Goal: Task Accomplishment & Management: Manage account settings

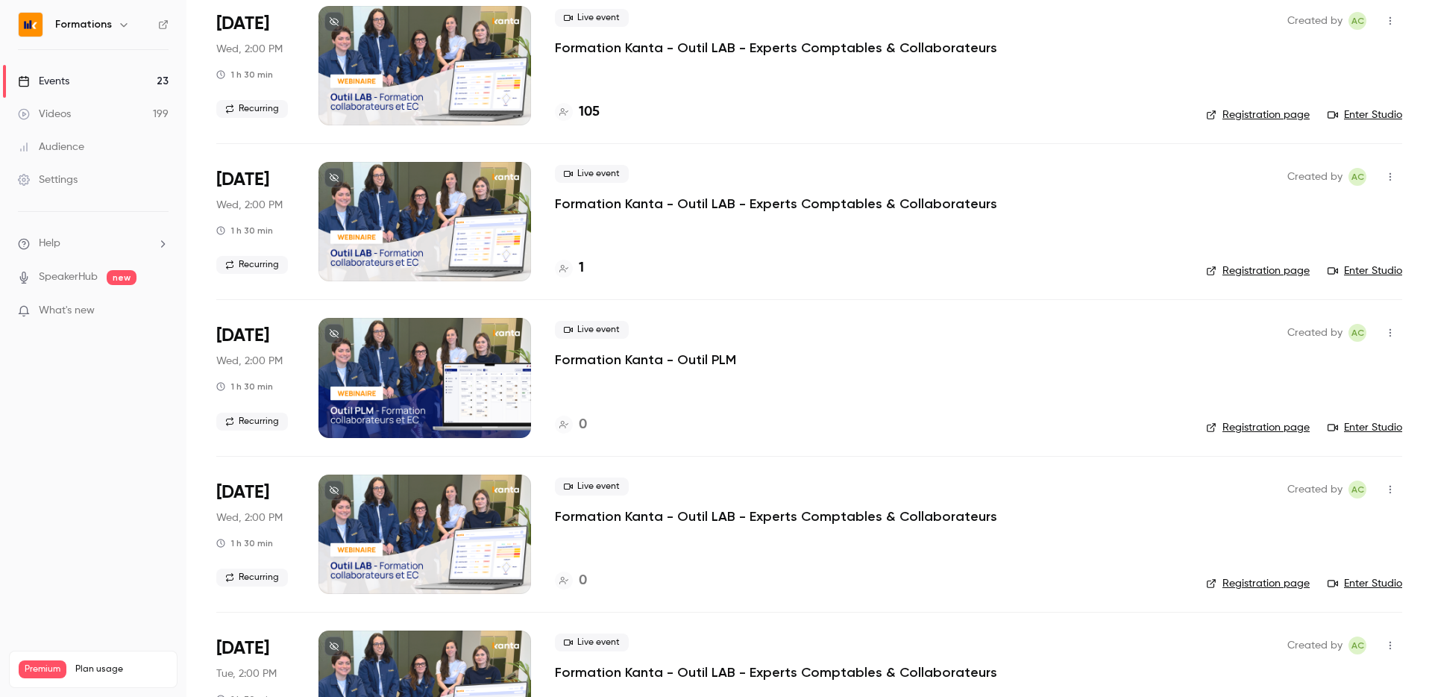
scroll to position [908, 0]
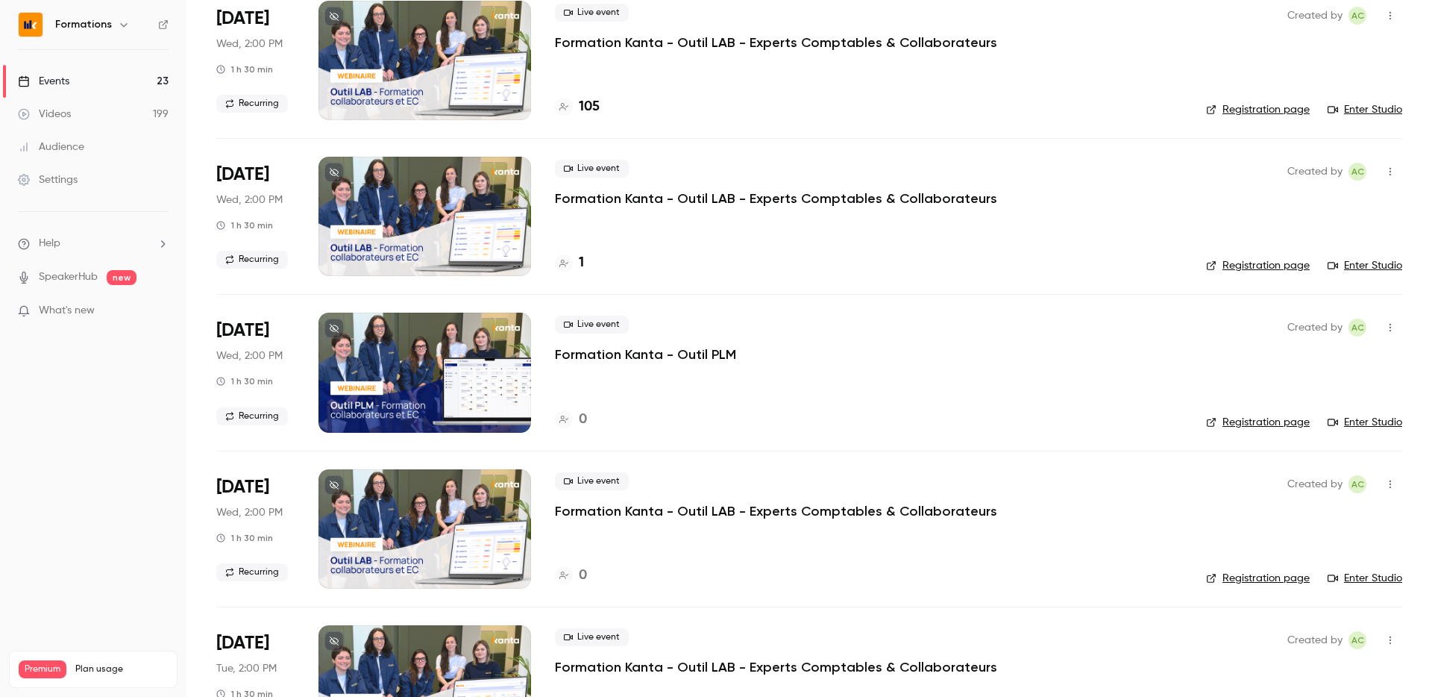
click at [568, 242] on div "Live event Formation Kanta - Outil LAB - Experts Comptables & Collaborateurs 1" at bounding box center [868, 216] width 627 height 119
click at [568, 252] on div "Live event Formation Kanta - Outil LAB - Experts Comptables & Collaborateurs 1" at bounding box center [868, 216] width 627 height 119
click at [568, 263] on icon at bounding box center [563, 263] width 9 height 9
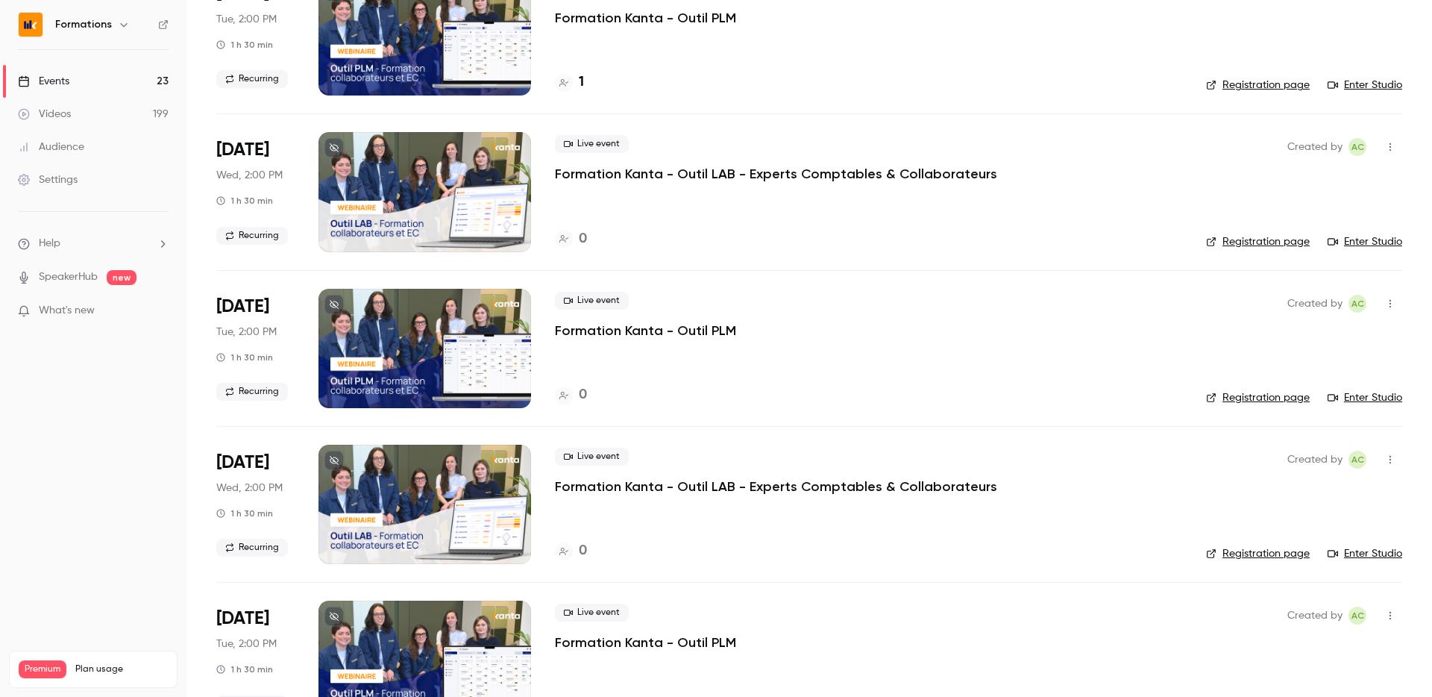
scroll to position [1703, 0]
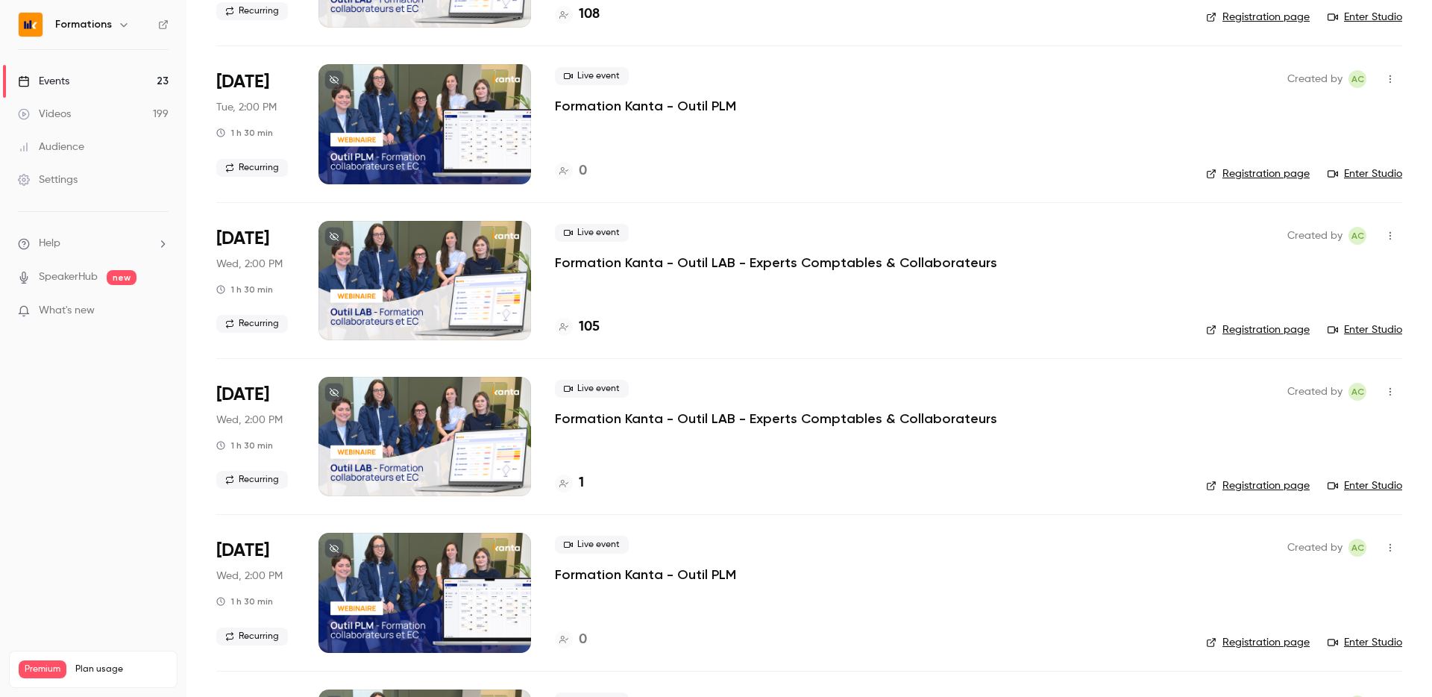
scroll to position [687, 0]
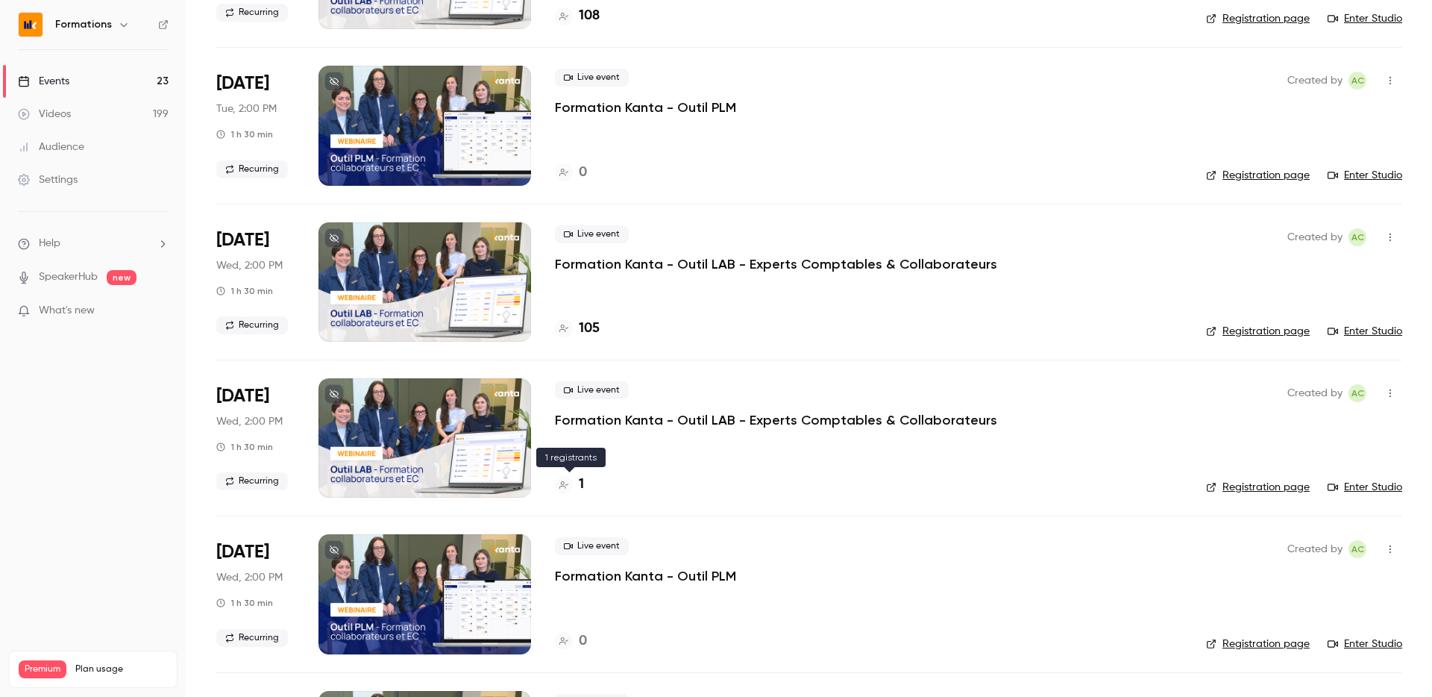
click at [564, 482] on icon at bounding box center [563, 484] width 9 height 7
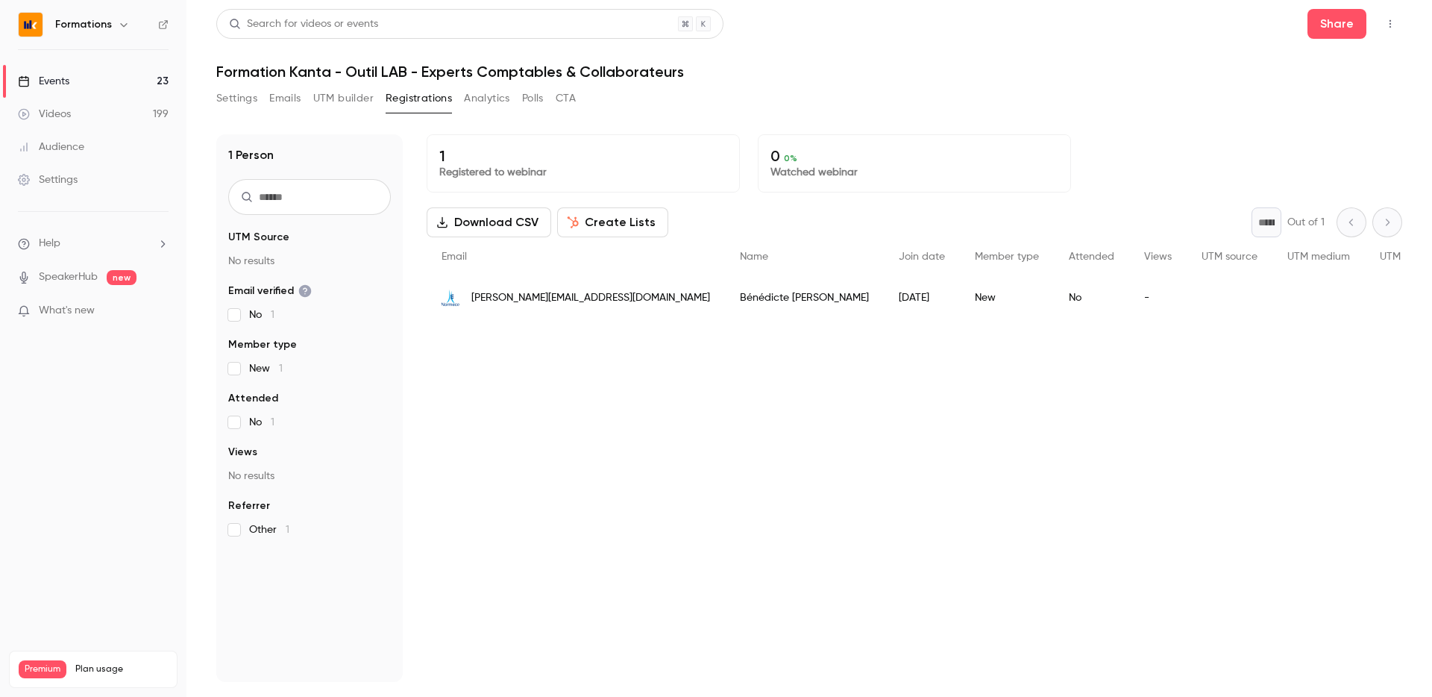
click at [579, 297] on span "[PERSON_NAME][EMAIL_ADDRESS][DOMAIN_NAME]" at bounding box center [590, 298] width 239 height 16
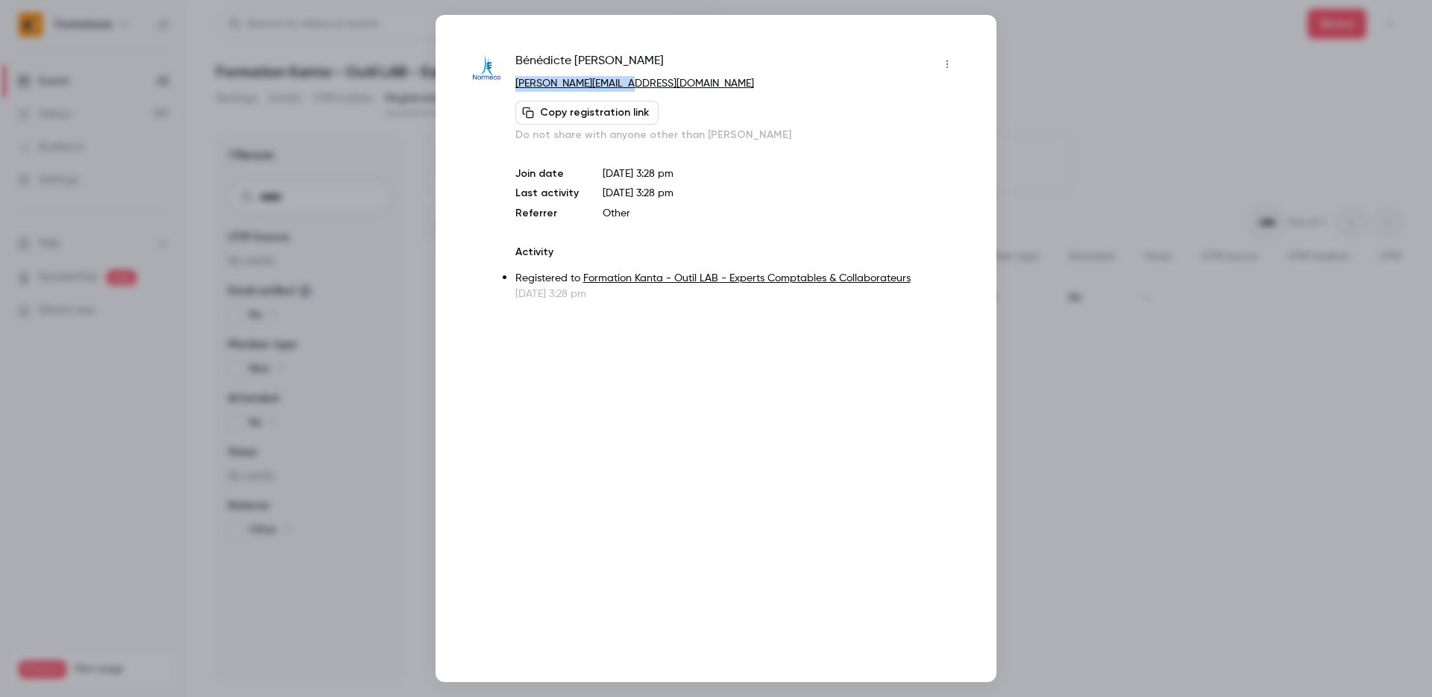
drag, startPoint x: 643, startPoint y: 77, endPoint x: 517, endPoint y: 83, distance: 126.2
click at [517, 83] on p "b.arnoult@normeco.com" at bounding box center [737, 84] width 444 height 16
copy link "b.arnoult@normeco.com"
click at [234, 226] on div at bounding box center [716, 348] width 1432 height 697
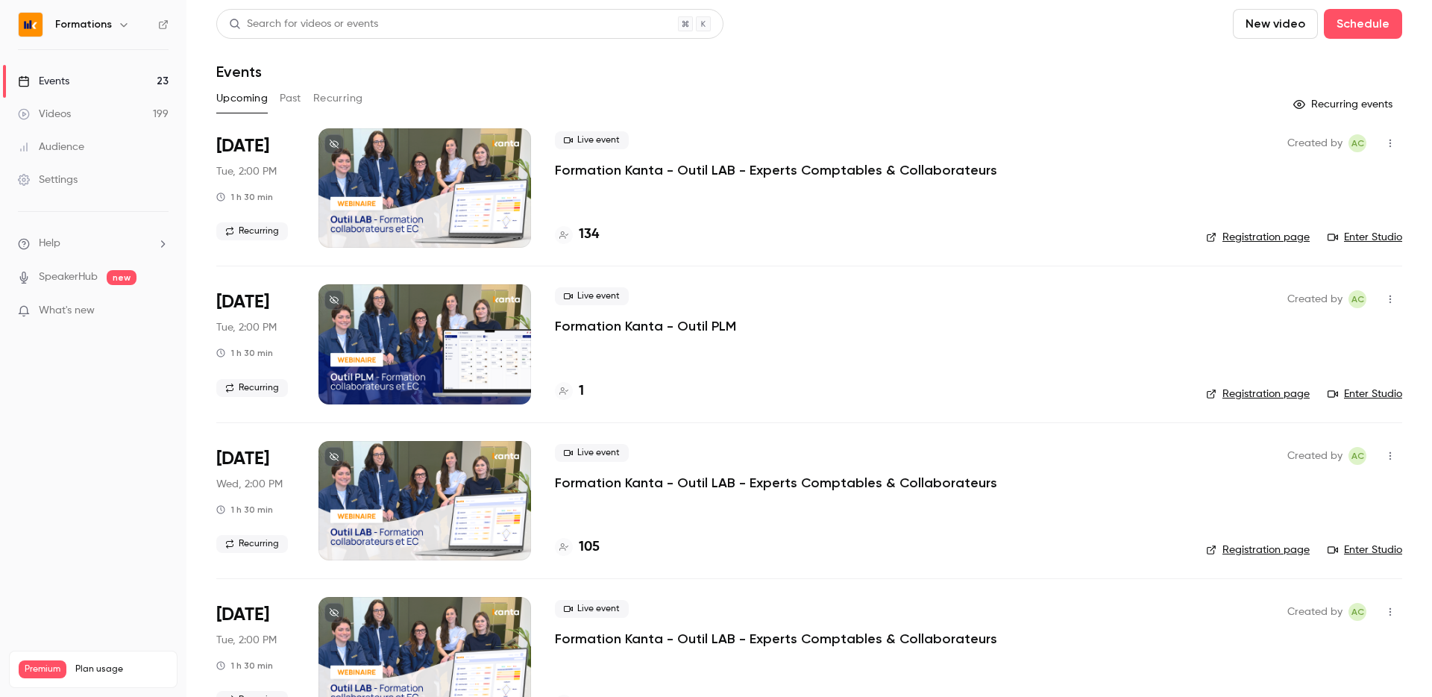
click at [99, 28] on h6 "Formations" at bounding box center [83, 24] width 57 height 15
click at [120, 25] on icon "button" at bounding box center [123, 25] width 7 height 4
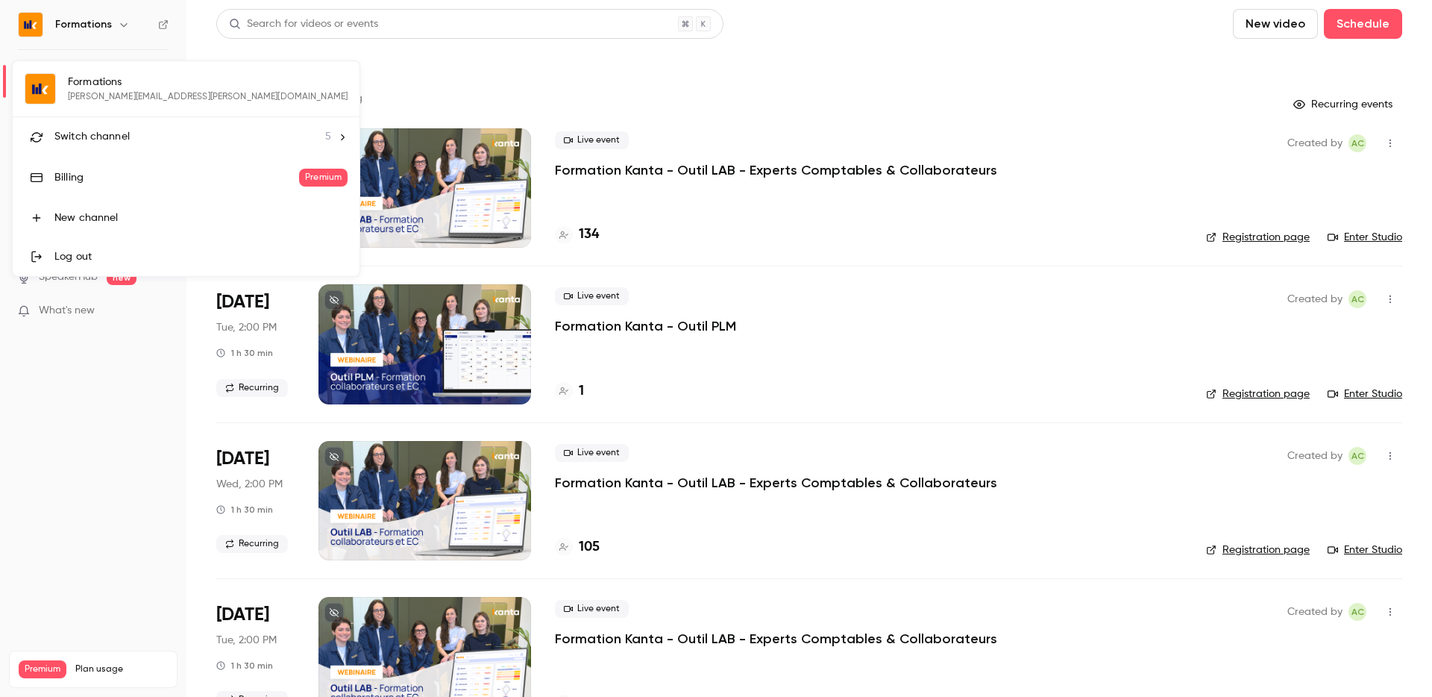
click at [121, 145] on li "Switch channel 5" at bounding box center [186, 137] width 347 height 40
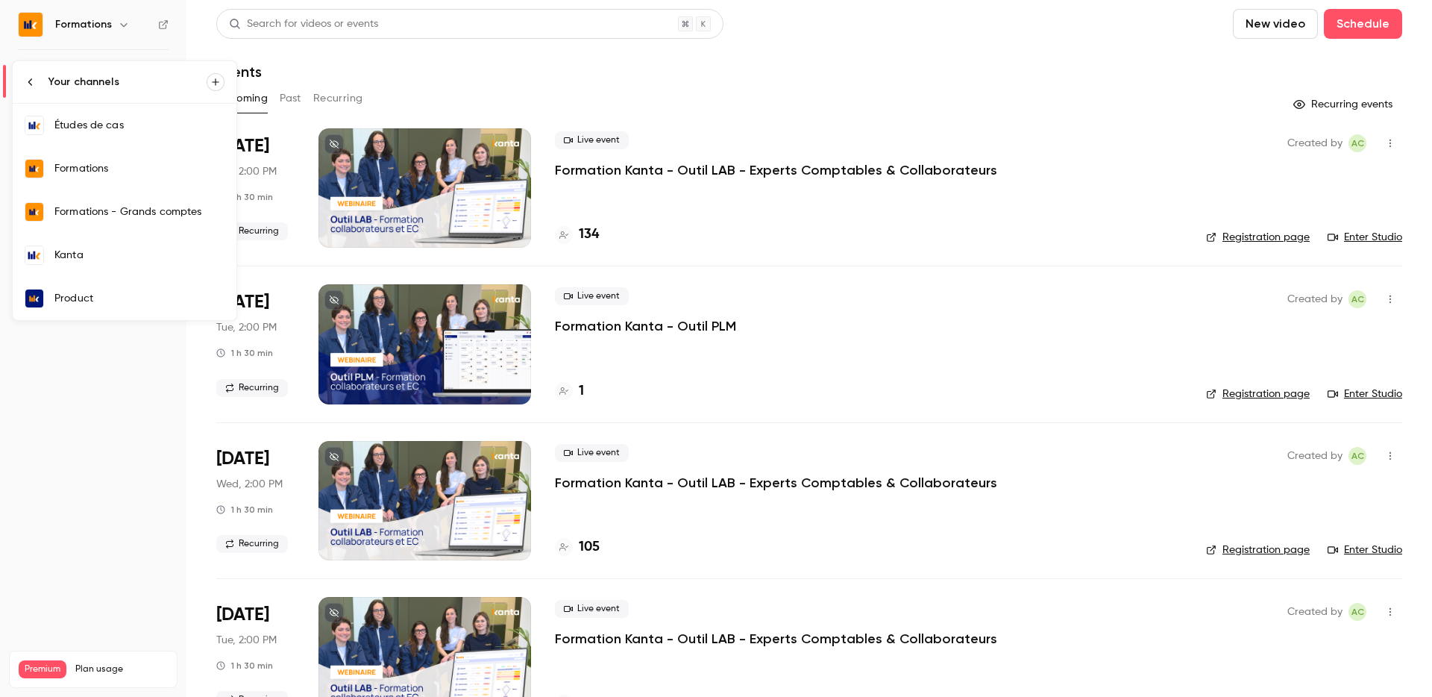
click at [141, 263] on link "Kanta" at bounding box center [125, 254] width 224 height 43
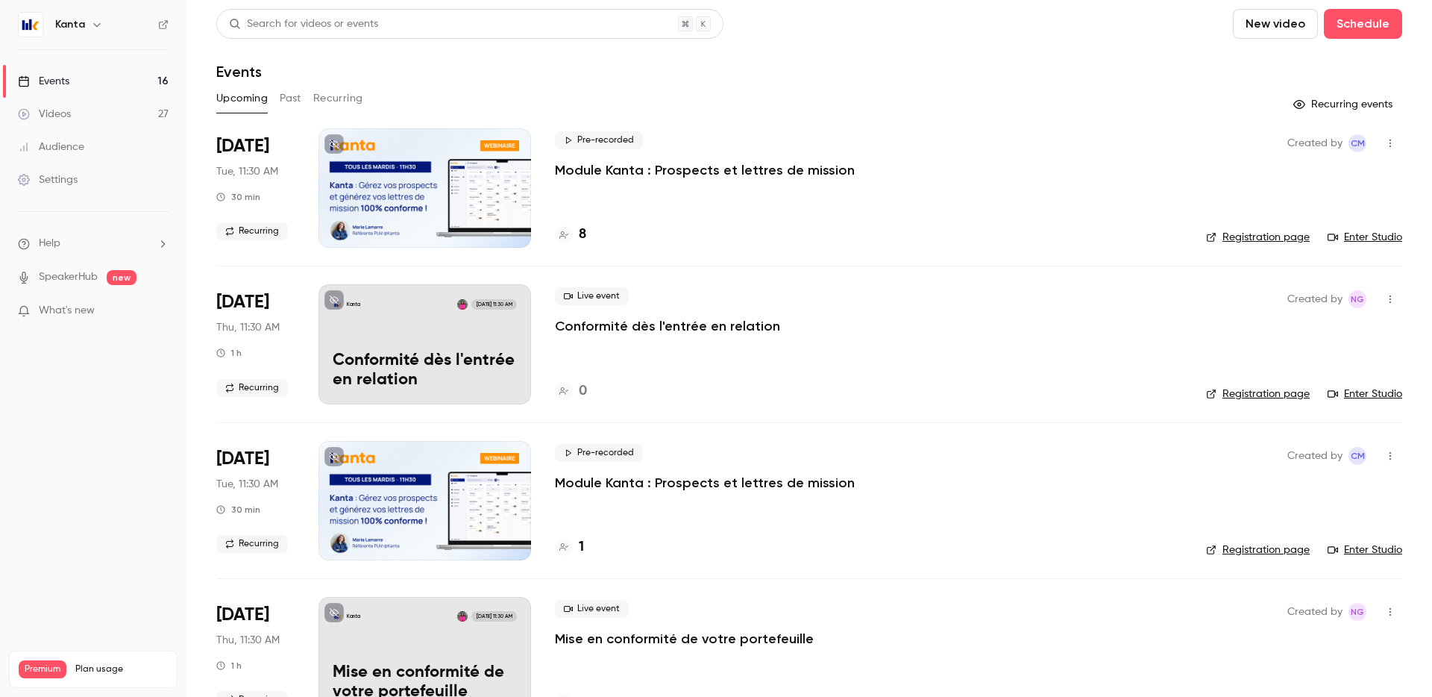
click at [1310, 27] on button "New video" at bounding box center [1275, 24] width 85 height 30
click at [1110, 93] on div at bounding box center [716, 348] width 1432 height 697
click at [75, 81] on link "Events 16" at bounding box center [93, 81] width 186 height 33
click at [91, 30] on icon "button" at bounding box center [97, 25] width 12 height 12
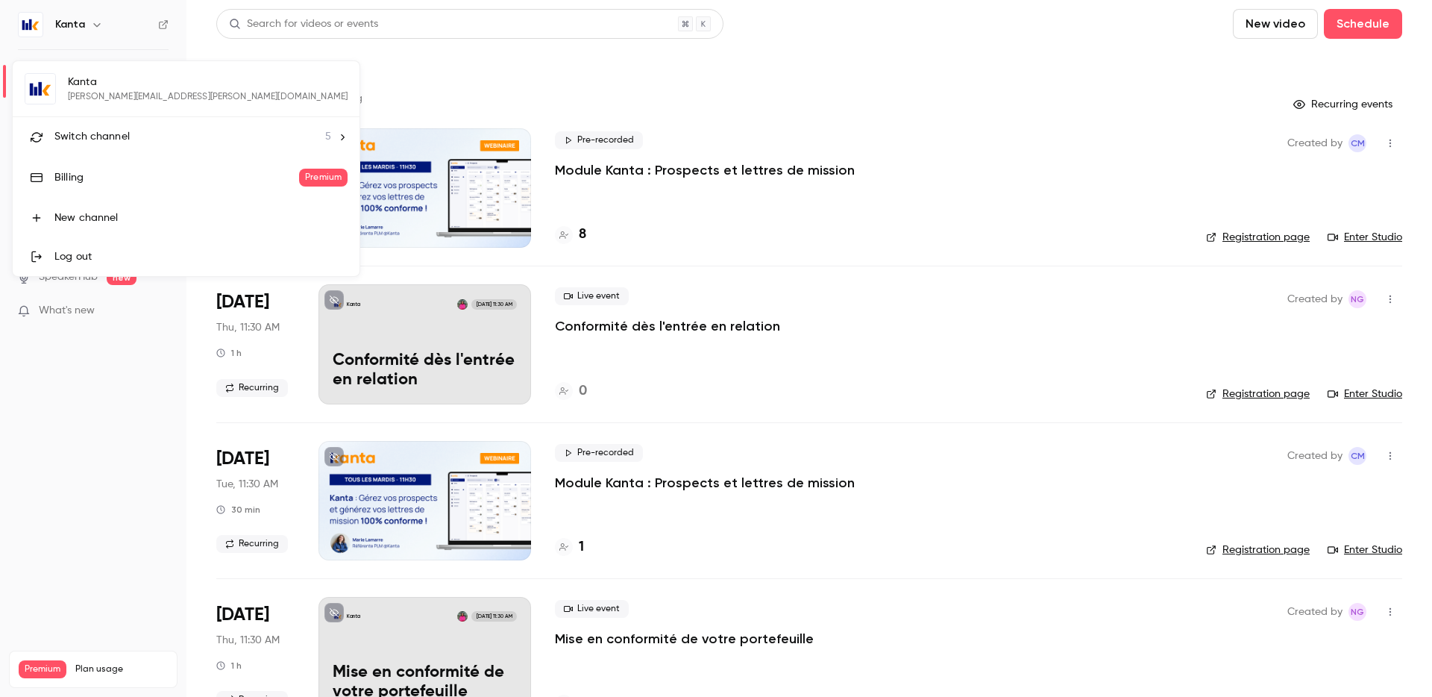
click at [150, 148] on li "Switch channel 5" at bounding box center [186, 137] width 347 height 40
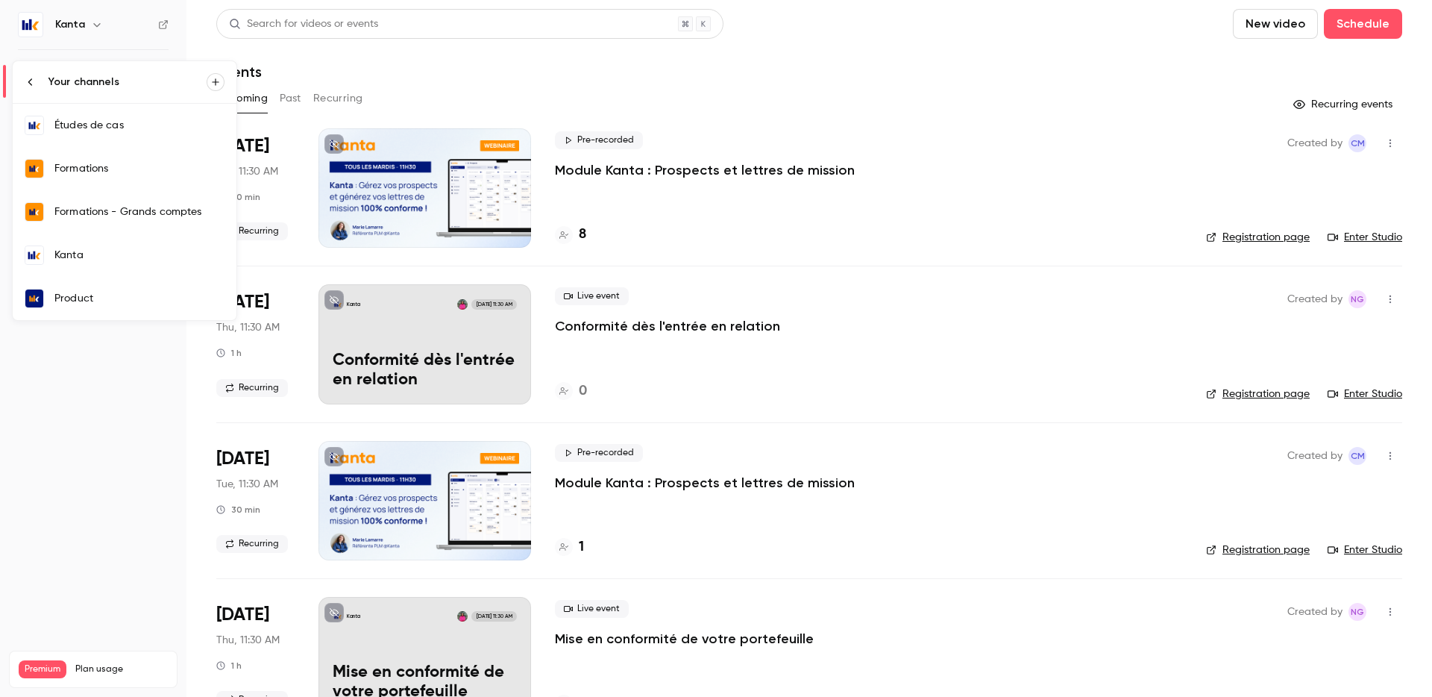
click at [179, 166] on div "Formations" at bounding box center [139, 168] width 170 height 15
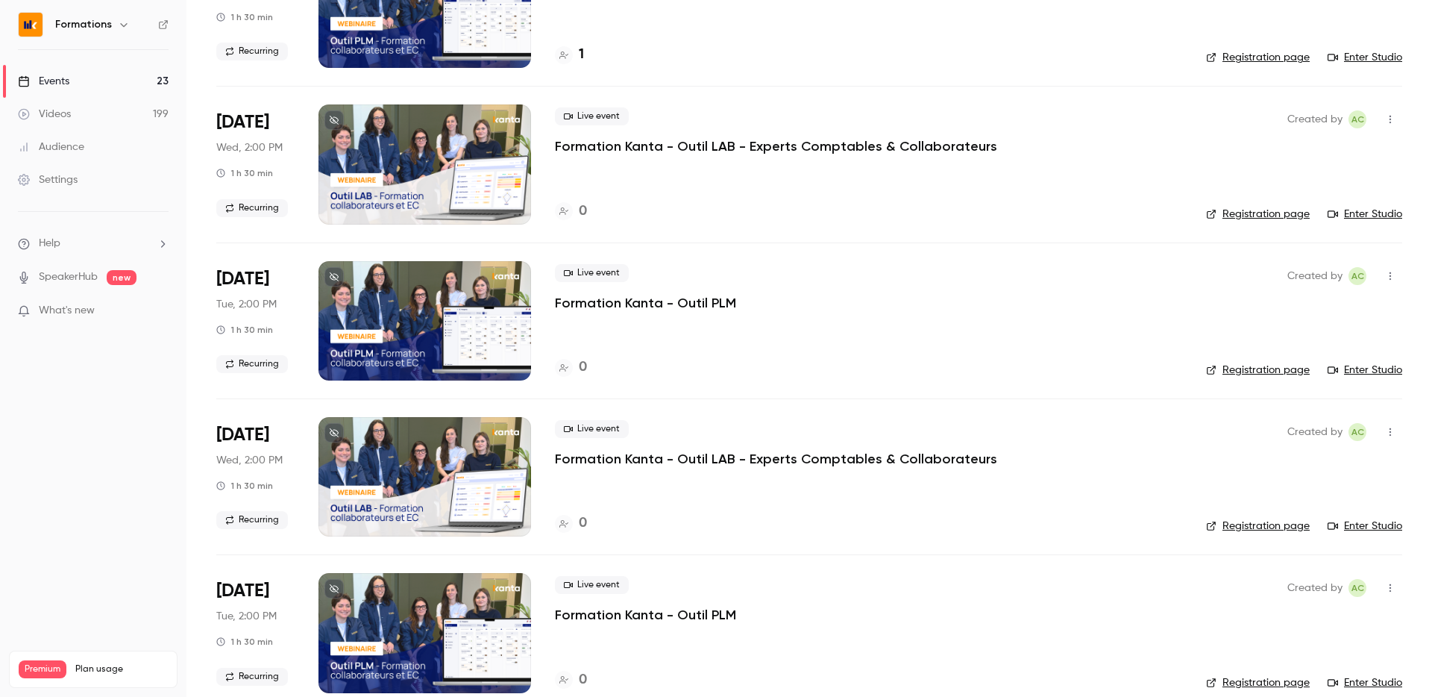
scroll to position [1683, 0]
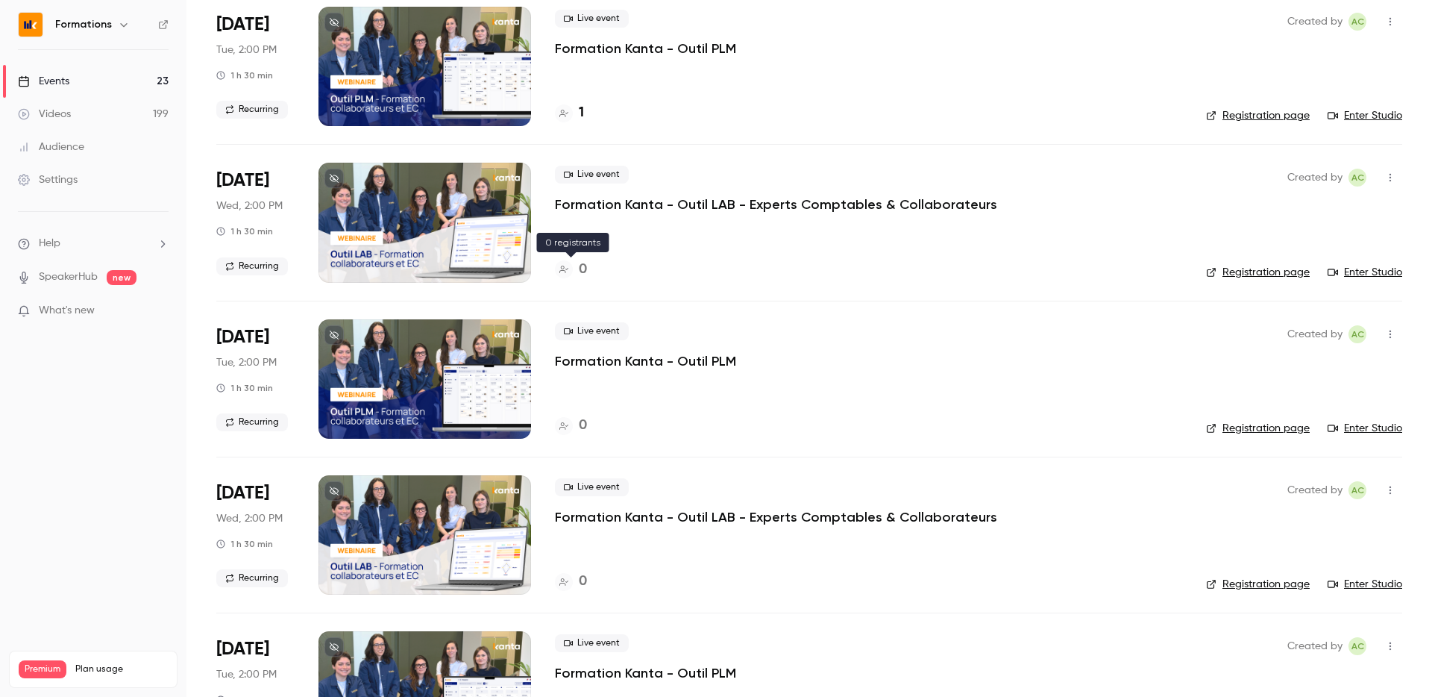
click at [565, 266] on icon at bounding box center [563, 269] width 9 height 9
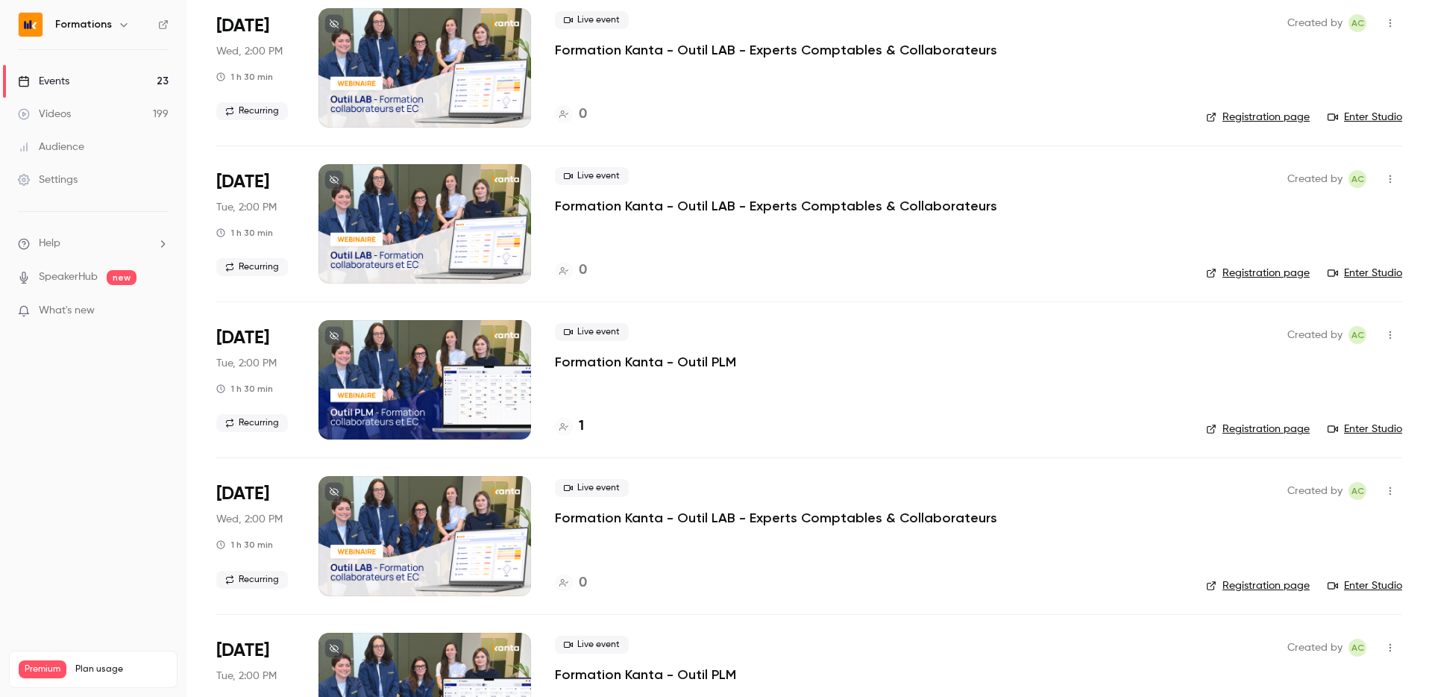
scroll to position [1600, 0]
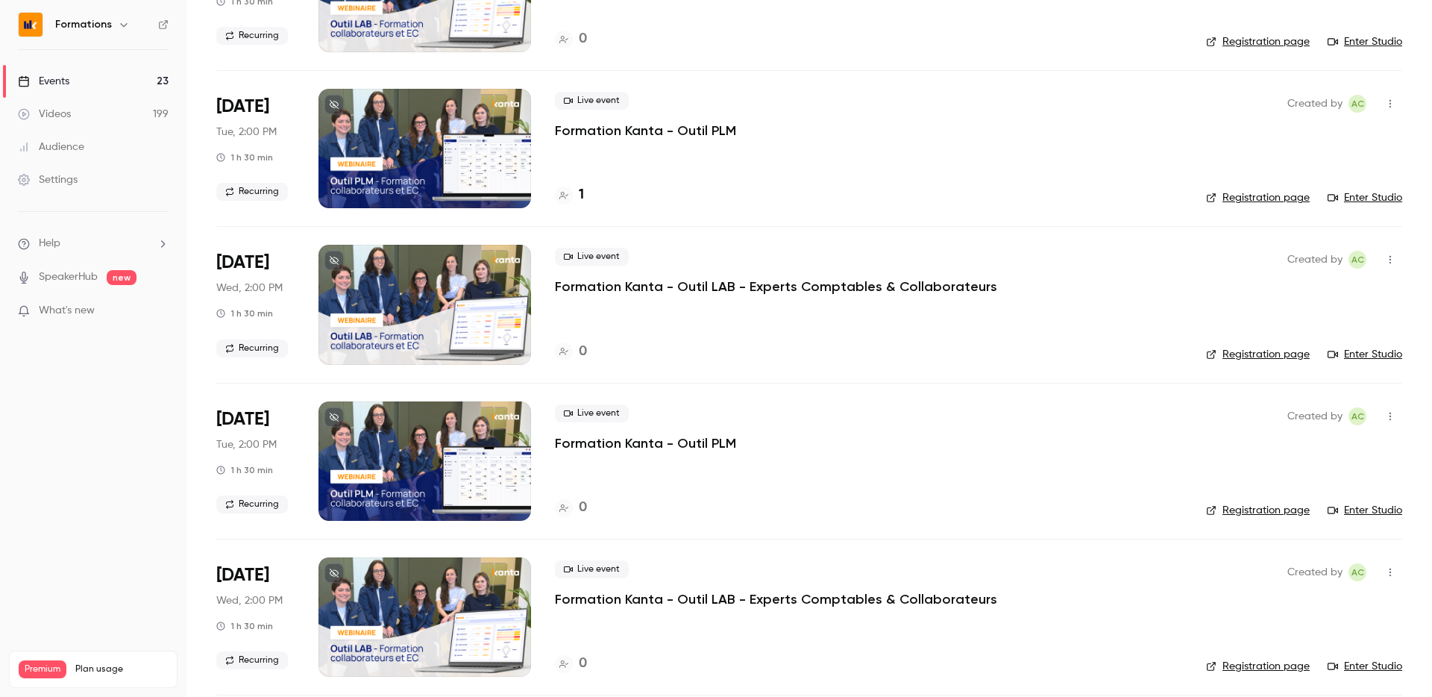
click at [1299, 359] on link "Registration page" at bounding box center [1258, 354] width 104 height 15
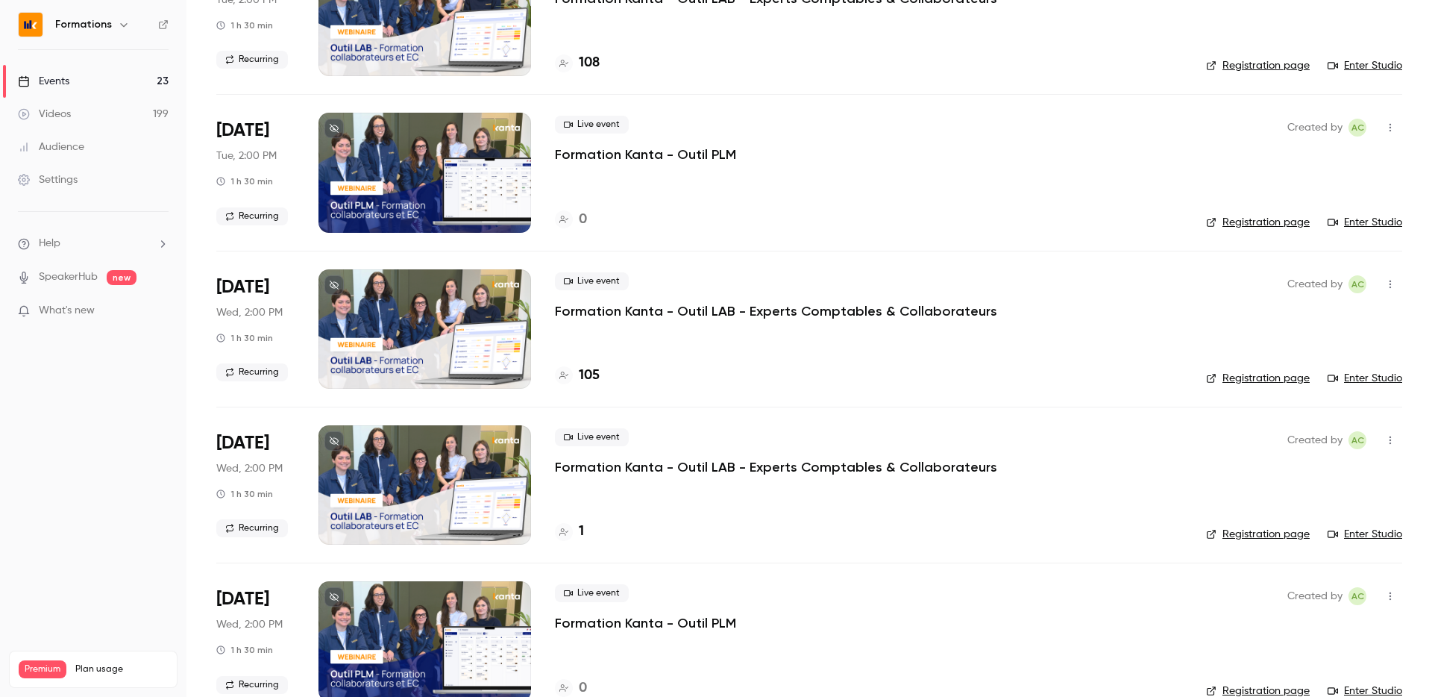
scroll to position [626, 0]
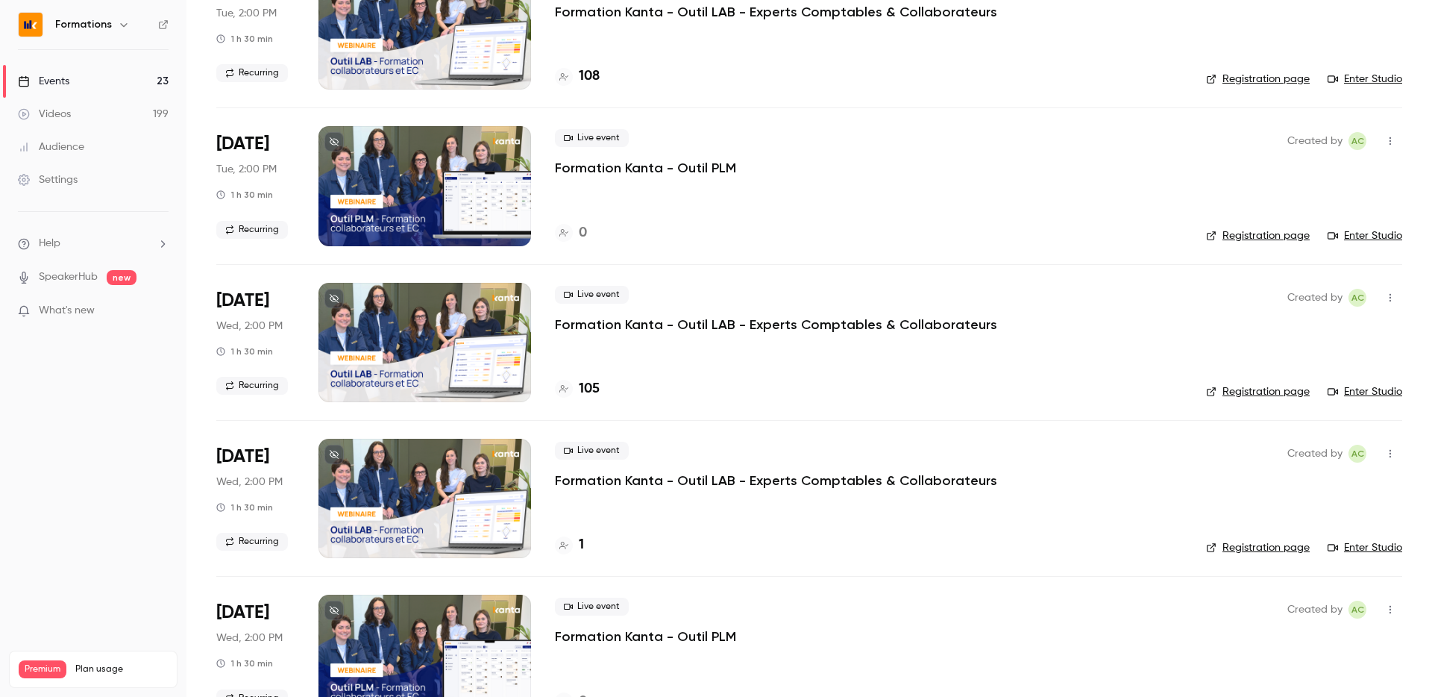
click at [573, 547] on div "1" at bounding box center [569, 545] width 29 height 20
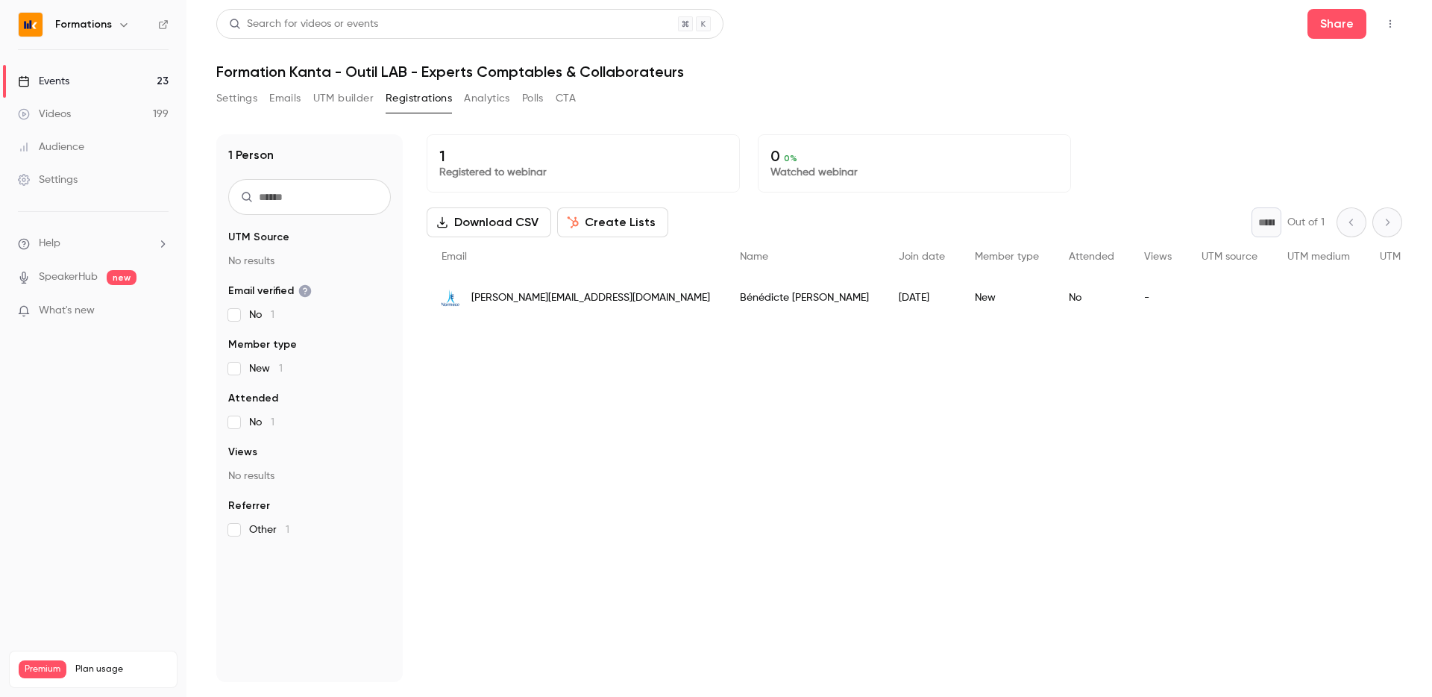
click at [548, 292] on span "[PERSON_NAME][EMAIL_ADDRESS][DOMAIN_NAME]" at bounding box center [590, 298] width 239 height 16
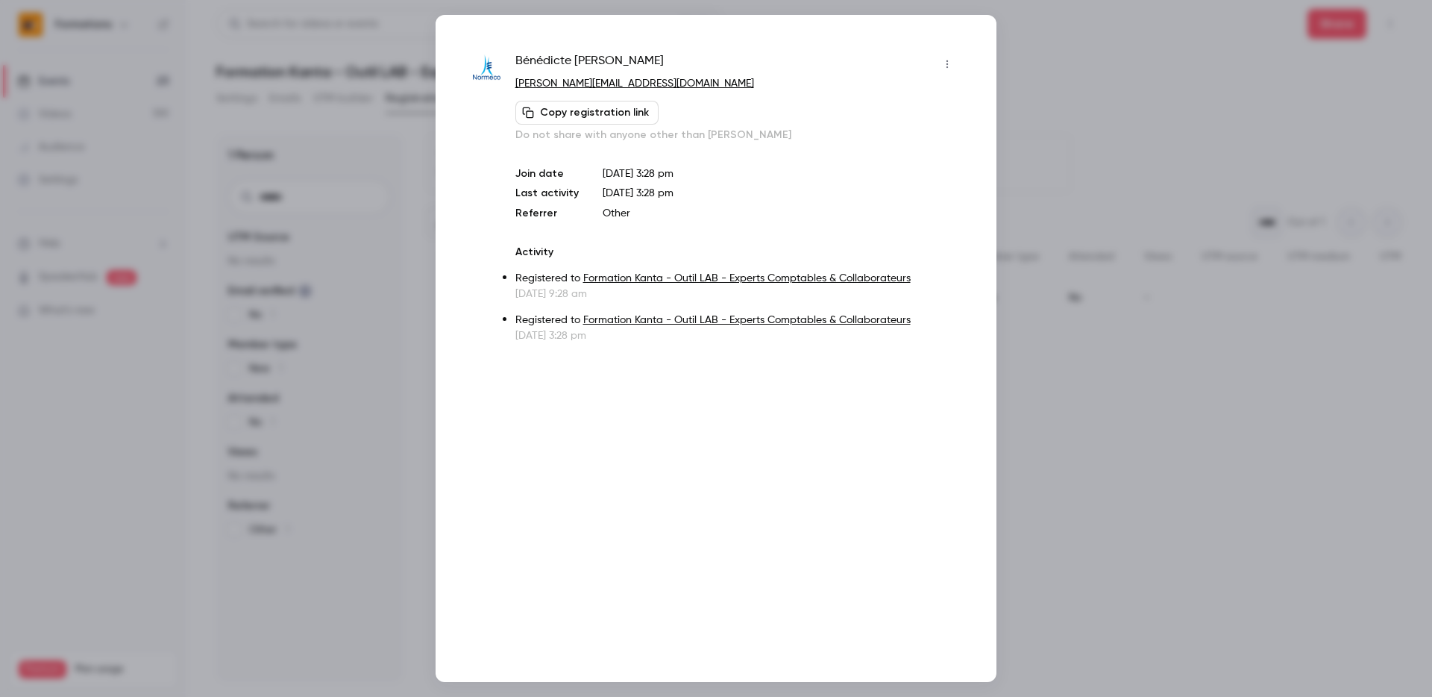
click at [954, 55] on button "button" at bounding box center [947, 64] width 24 height 24
click at [914, 128] on li "Remove registration" at bounding box center [877, 141] width 161 height 39
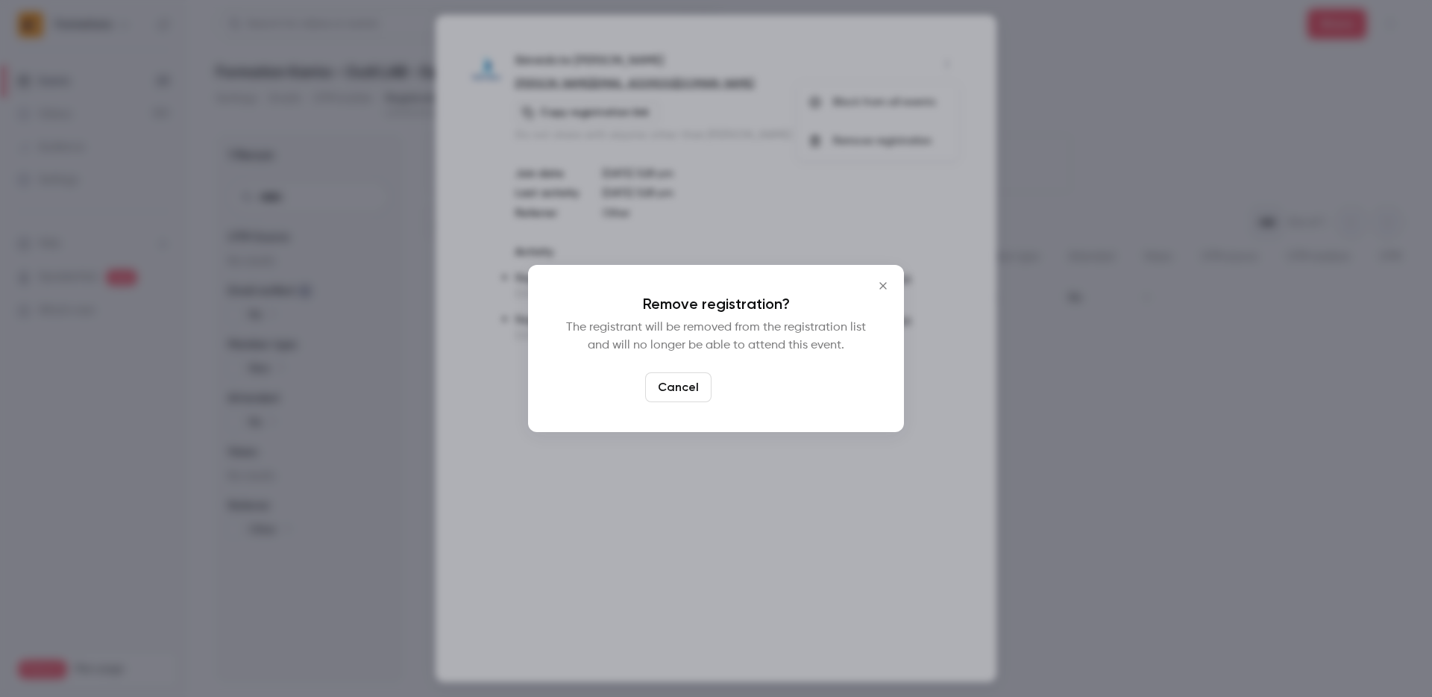
click at [756, 392] on button "Confirm" at bounding box center [752, 387] width 70 height 30
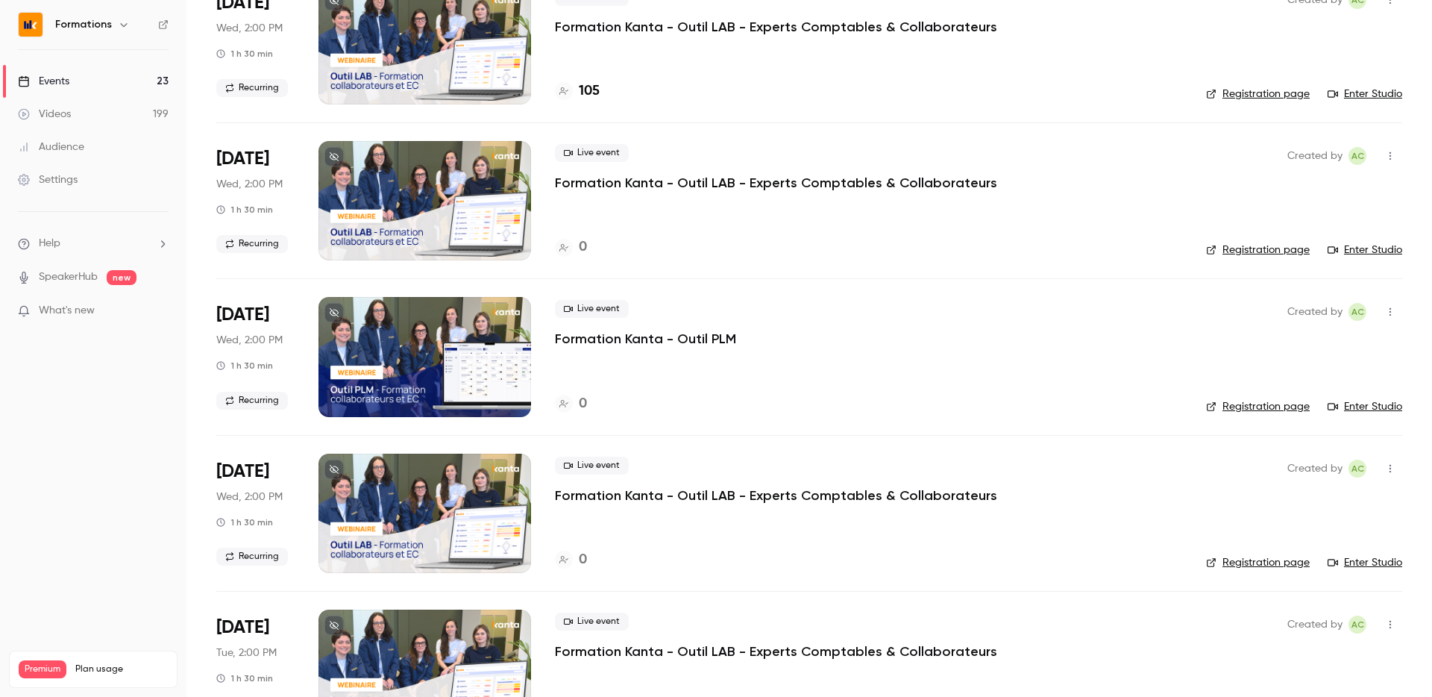
scroll to position [912, 0]
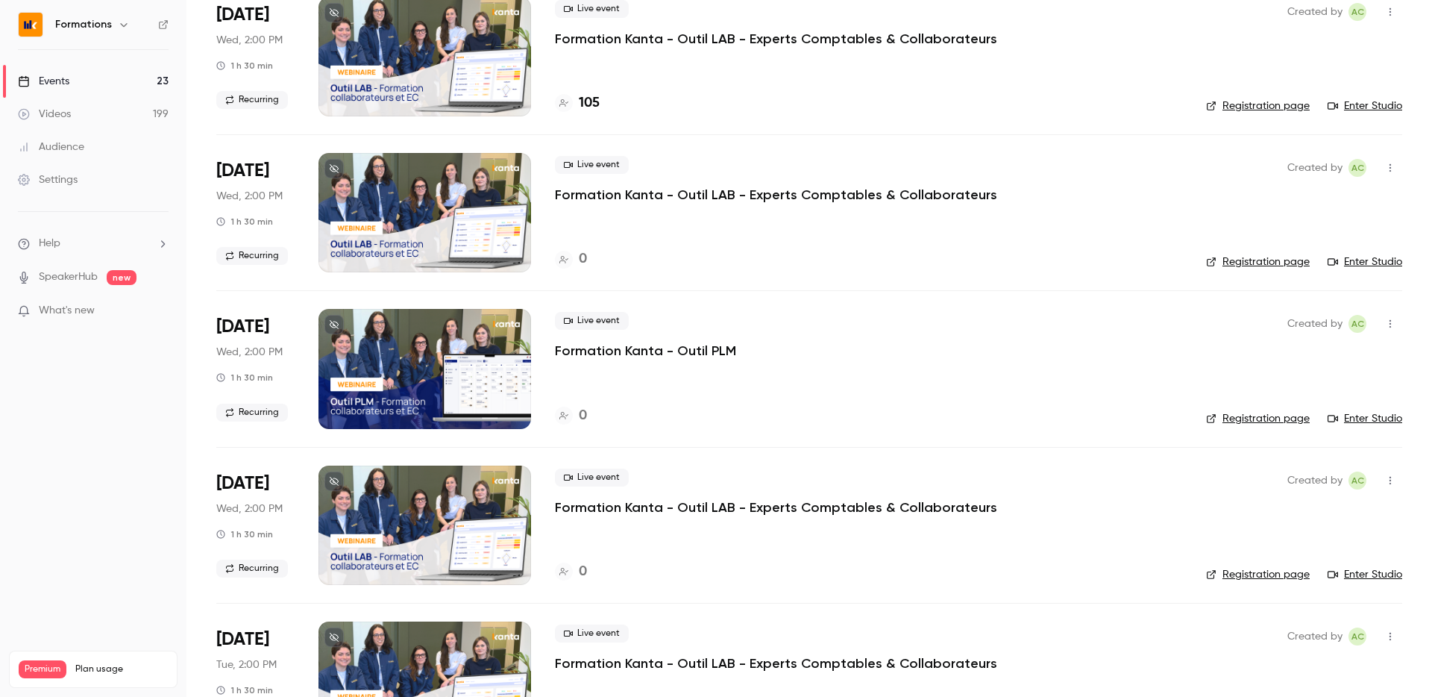
click at [1384, 164] on icon "button" at bounding box center [1390, 168] width 12 height 10
click at [1322, 358] on div "Delete" at bounding box center [1332, 361] width 113 height 15
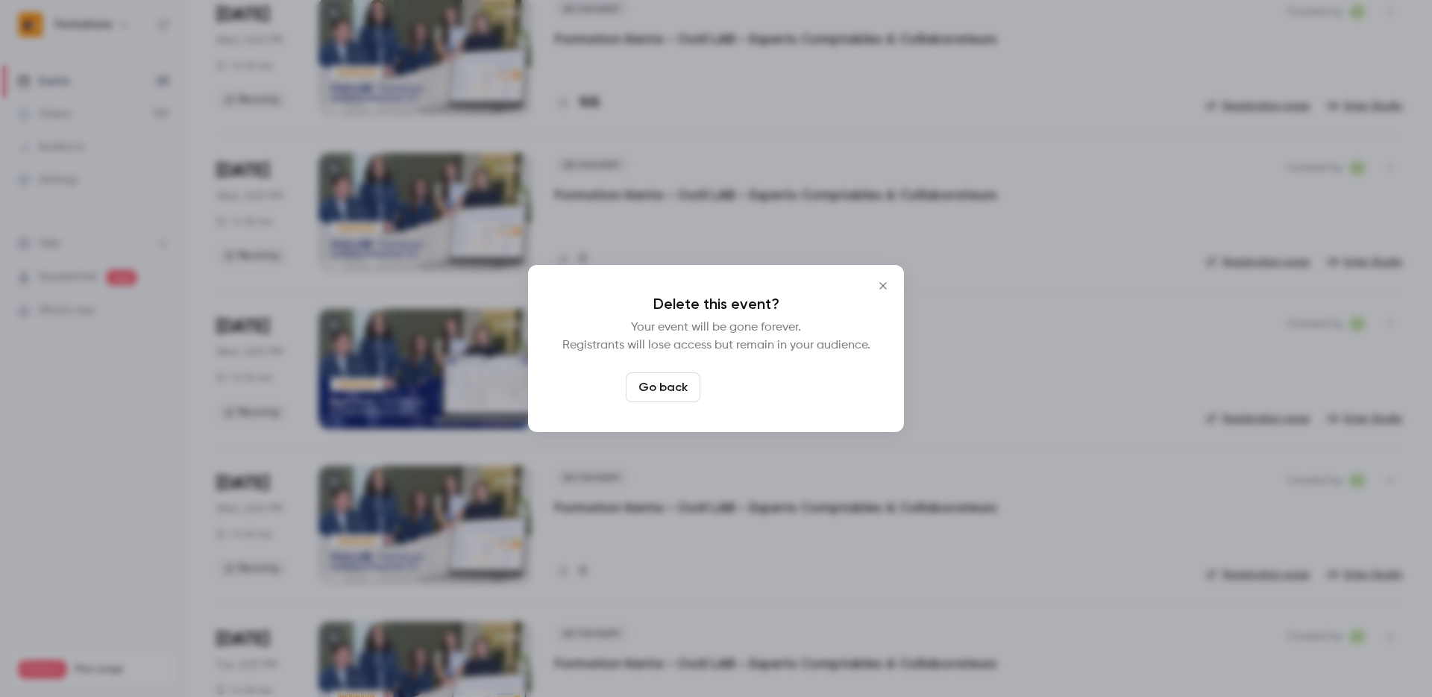
click at [784, 382] on button "Delete event" at bounding box center [756, 387] width 100 height 30
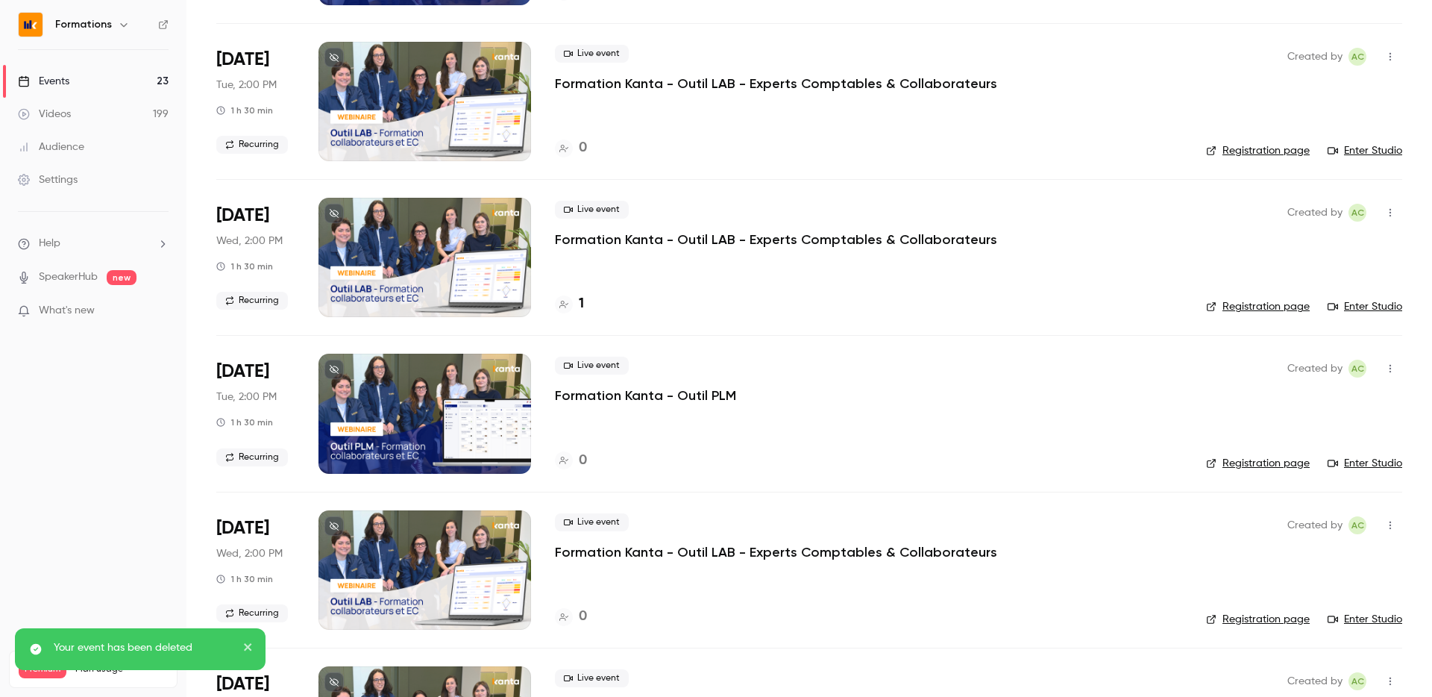
scroll to position [1490, 0]
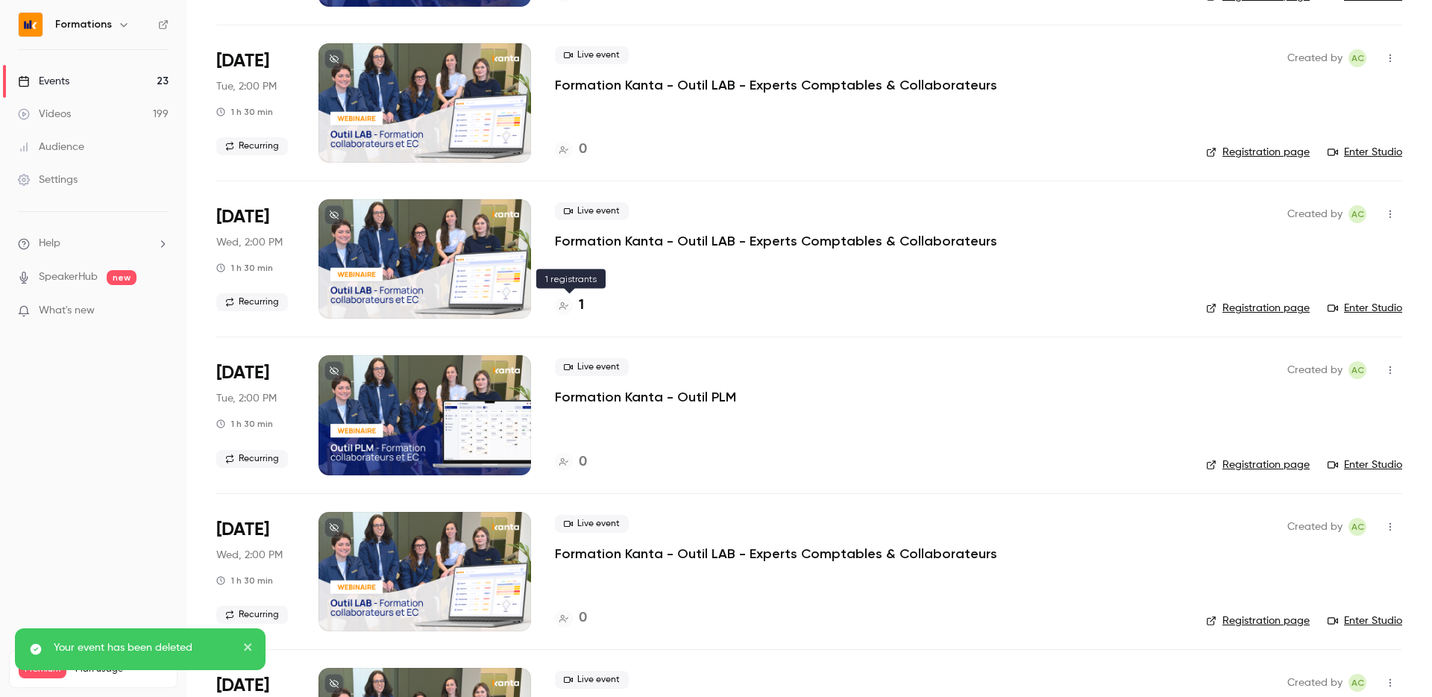
click at [566, 301] on icon at bounding box center [563, 305] width 9 height 9
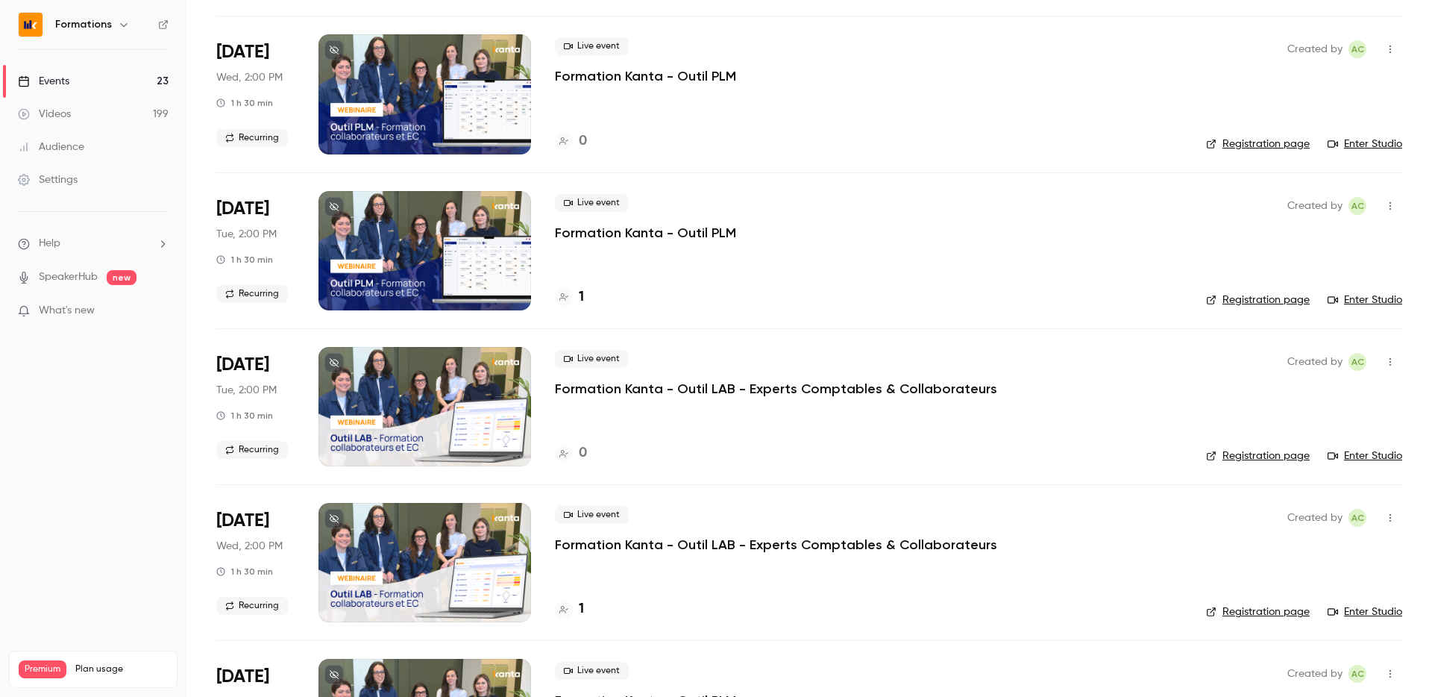
scroll to position [1163, 0]
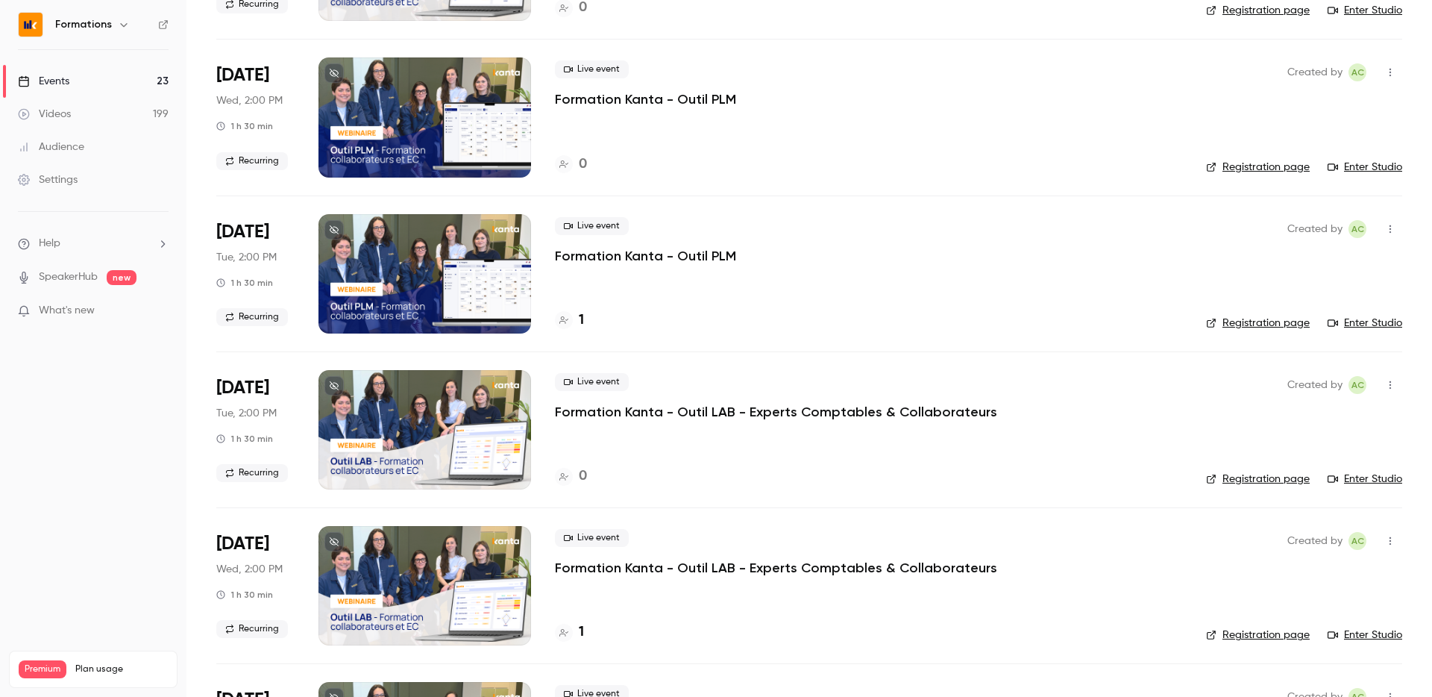
click at [564, 312] on div at bounding box center [564, 320] width 18 height 18
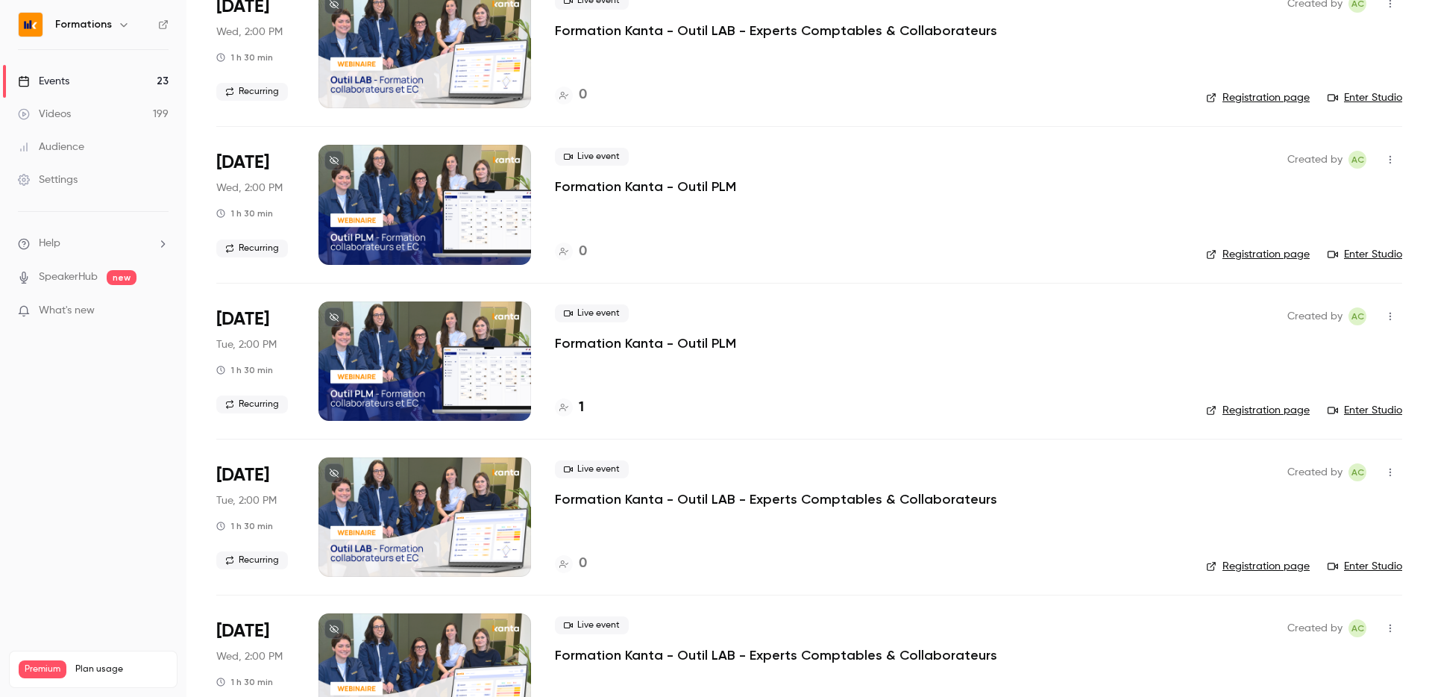
scroll to position [1078, 0]
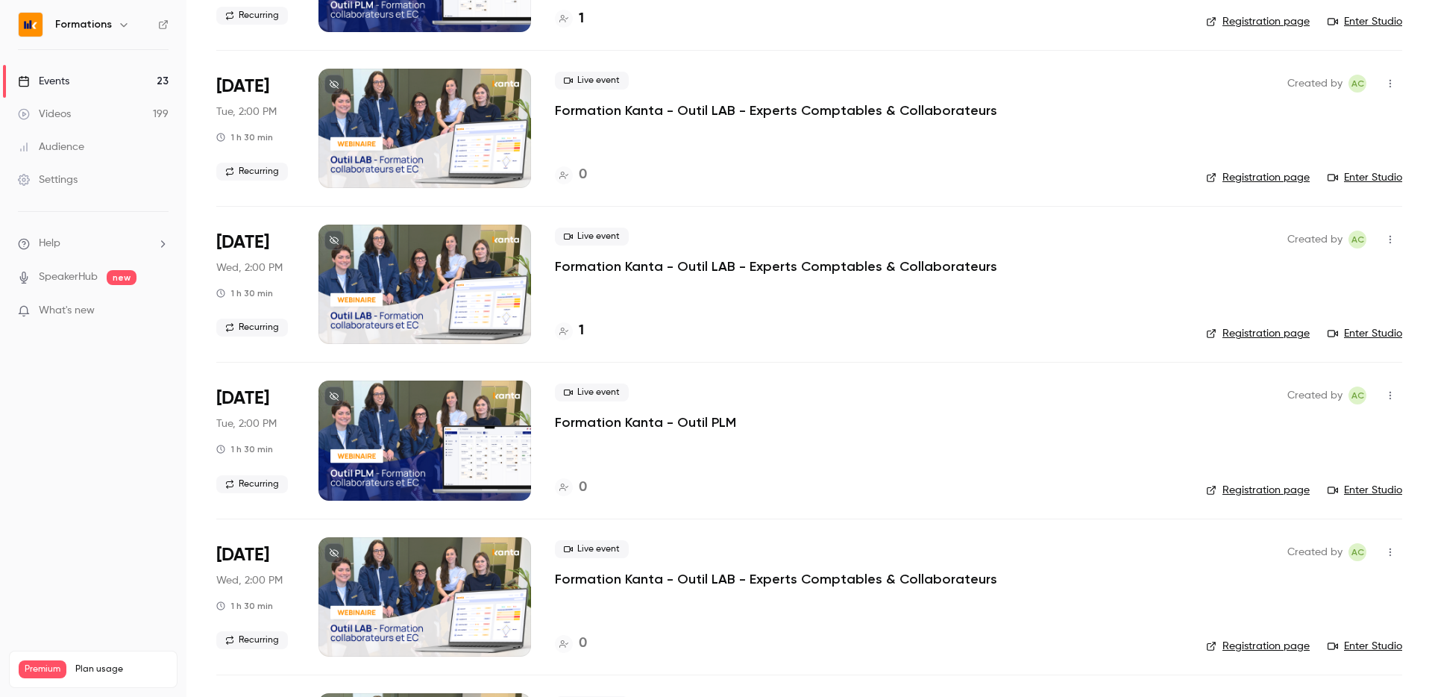
scroll to position [1465, 0]
click at [570, 331] on div at bounding box center [564, 331] width 18 height 18
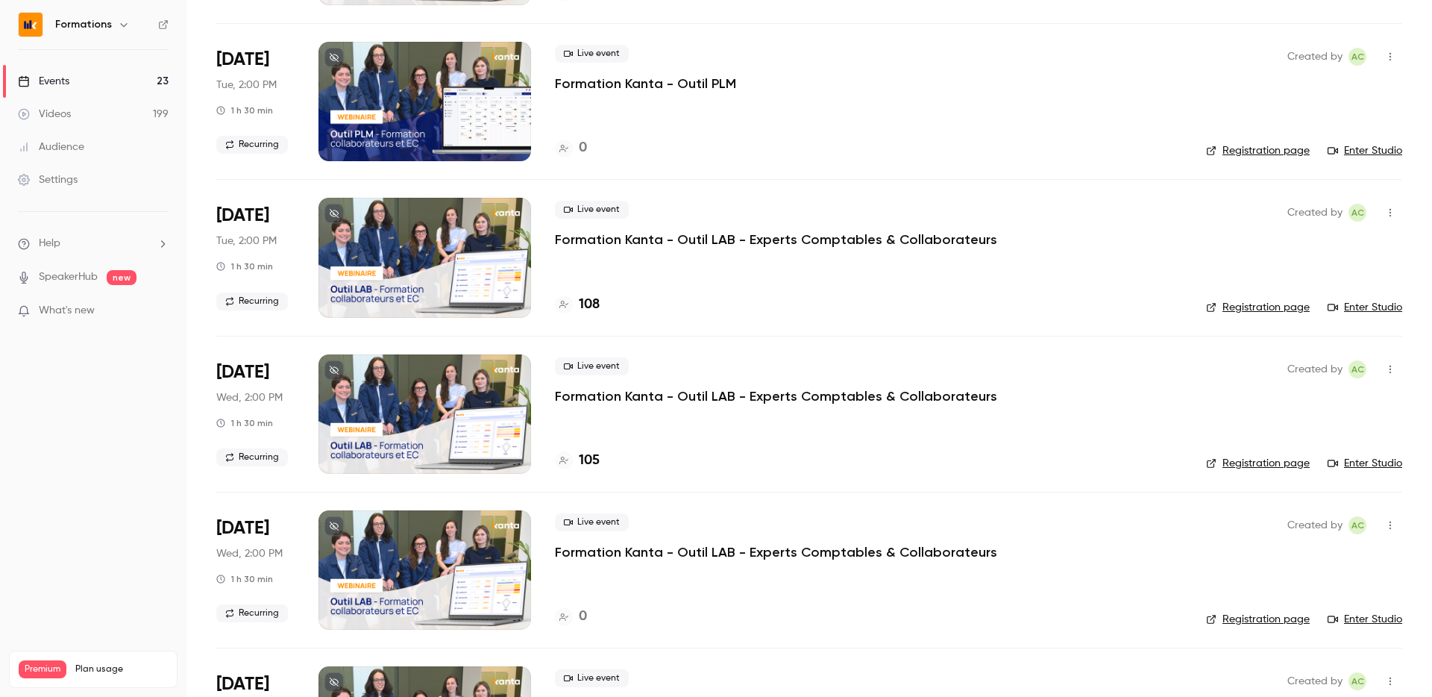
scroll to position [493, 0]
